Goal: Task Accomplishment & Management: Complete application form

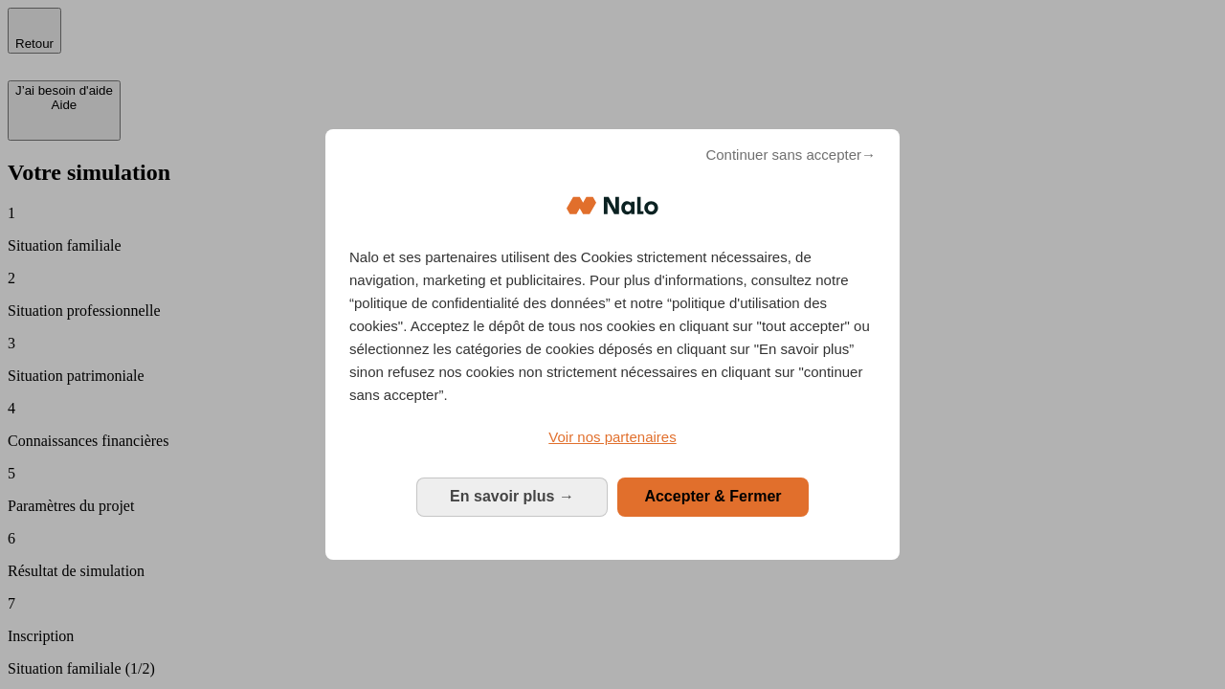
click at [791, 167] on span "Continuer sans accepter →" at bounding box center [791, 155] width 170 height 23
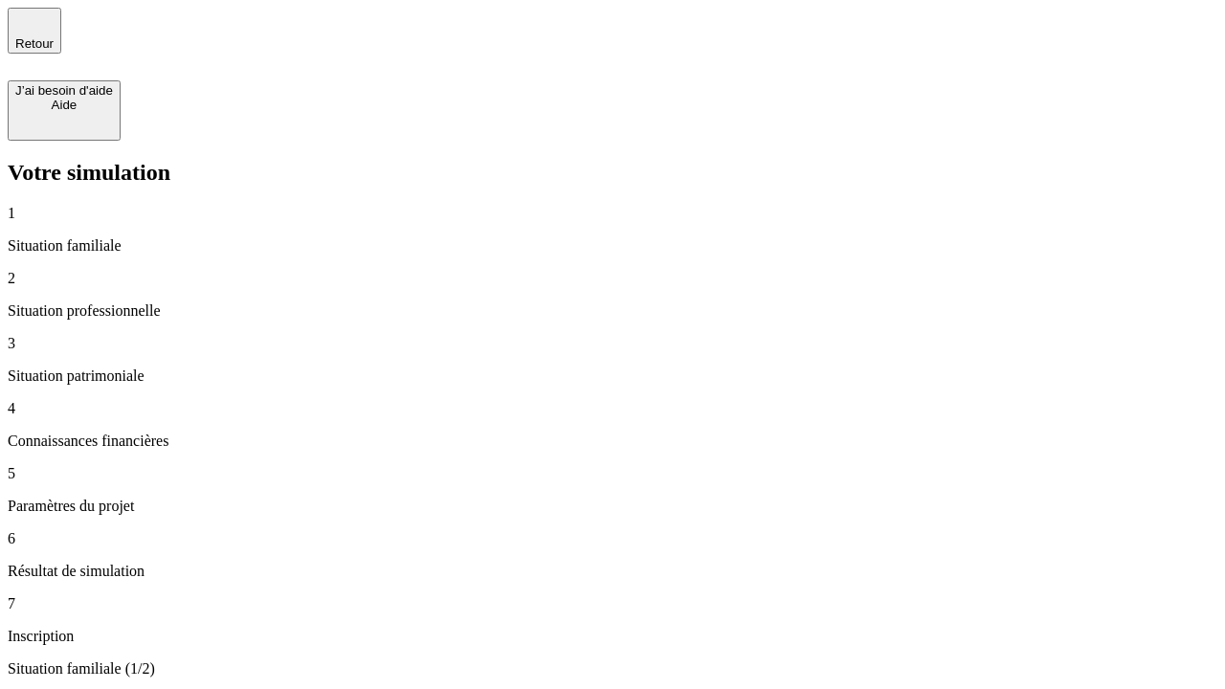
type input "30 000"
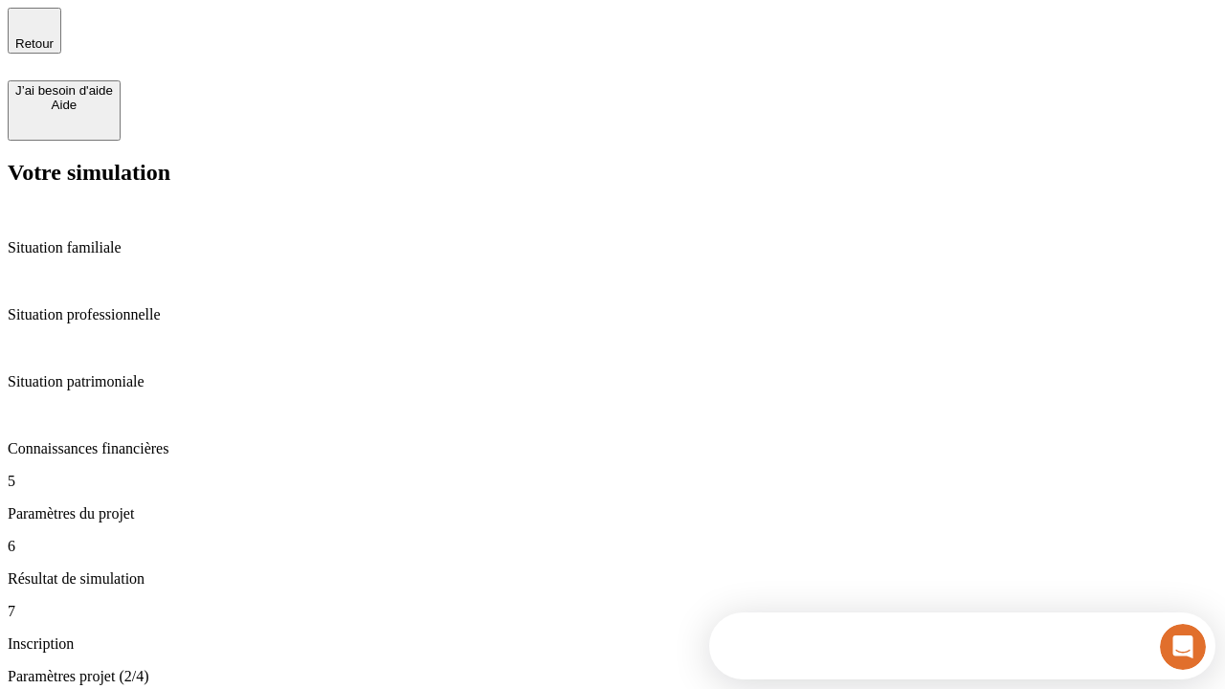
type input "25"
type input "64"
type input "1 000"
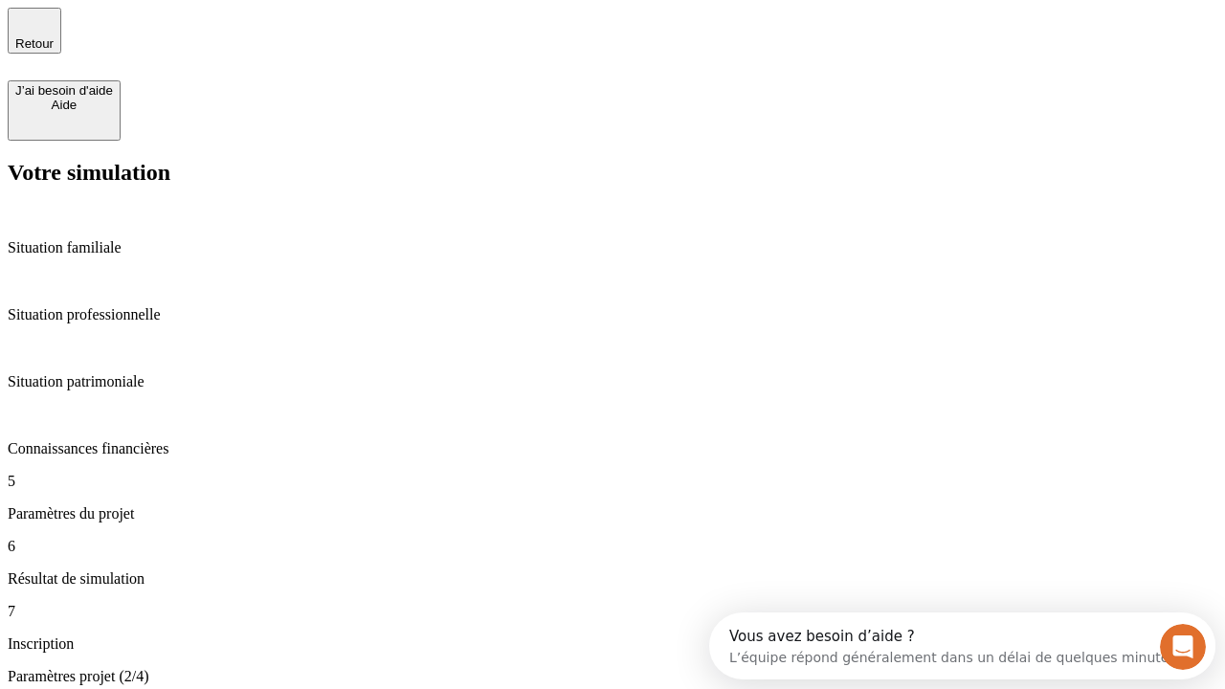
type input "640"
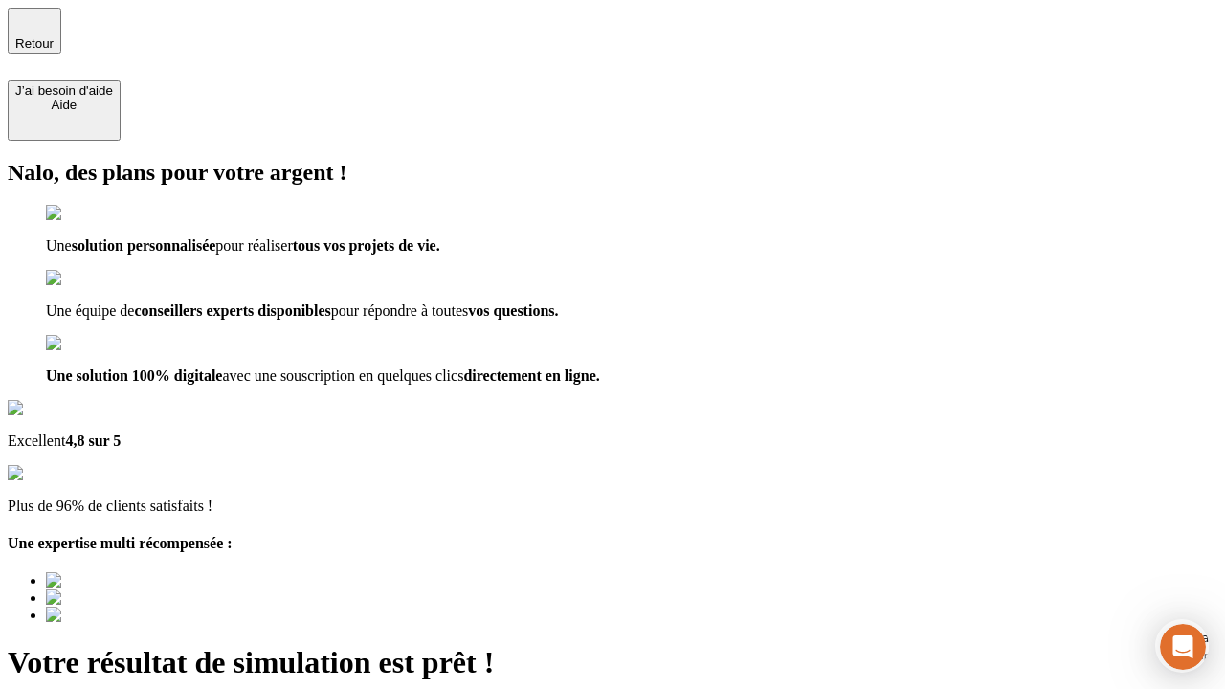
type input "[EMAIL_ADDRESS][PERSON_NAME][DOMAIN_NAME]"
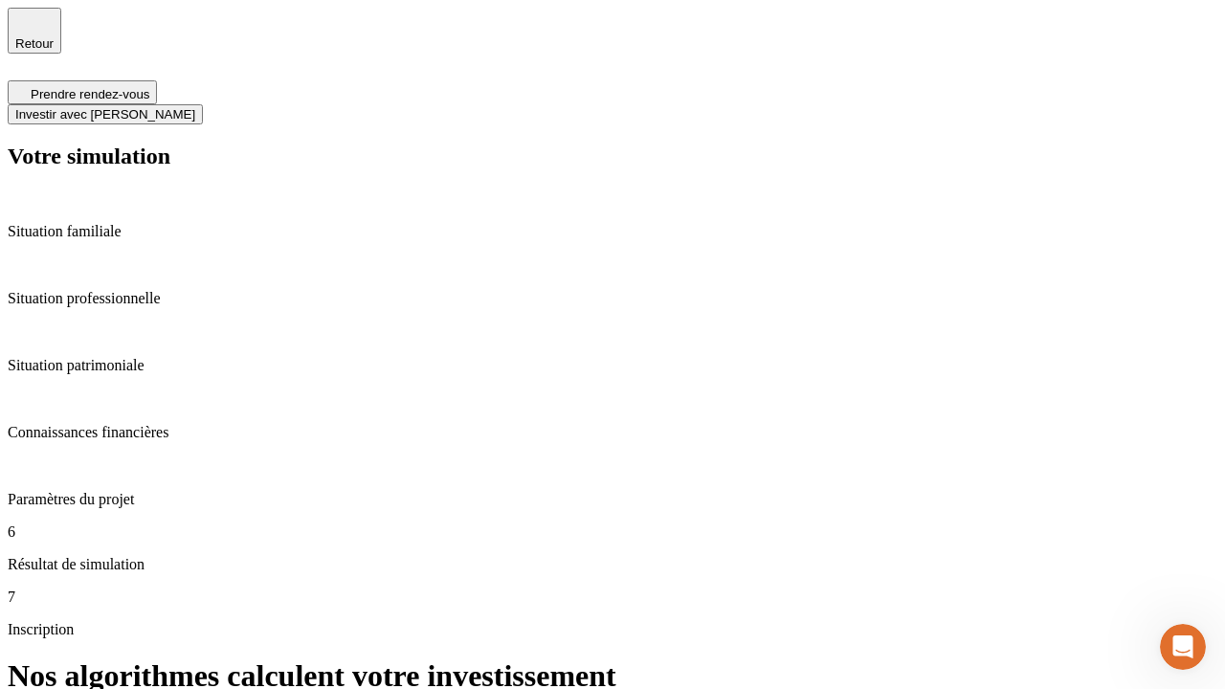
scroll to position [8, 0]
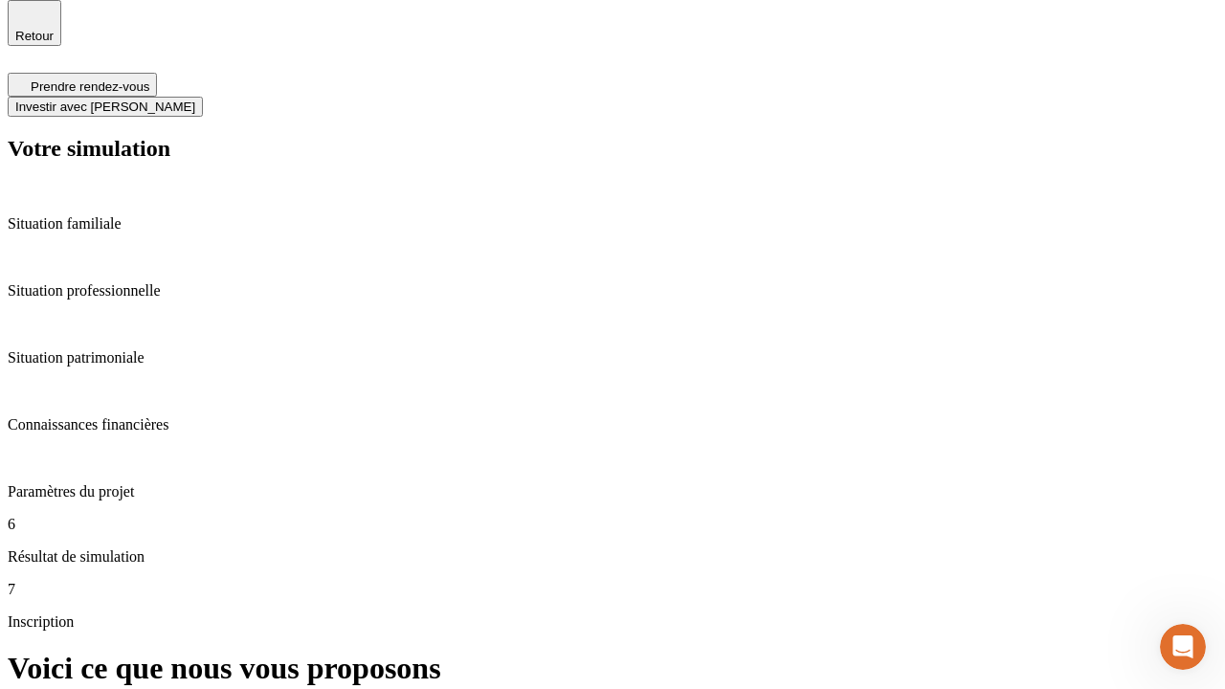
click at [195, 100] on span "Investir avec [PERSON_NAME]" at bounding box center [105, 107] width 180 height 14
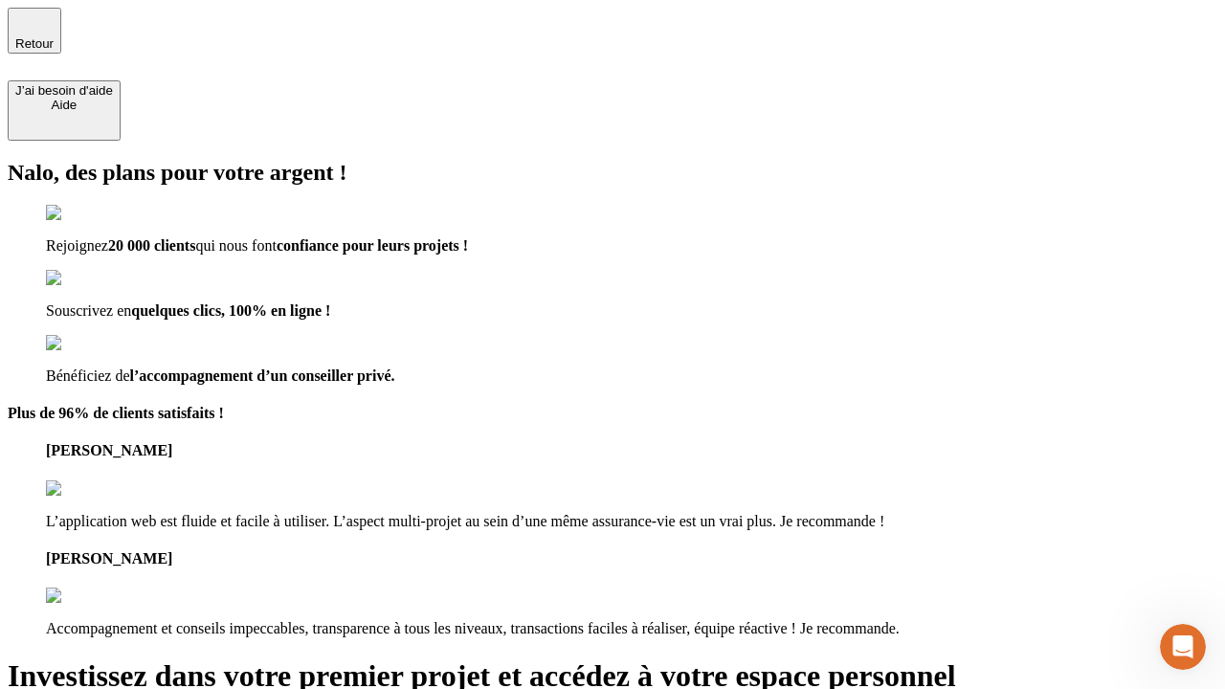
type input "abc"
